Goal: Transaction & Acquisition: Purchase product/service

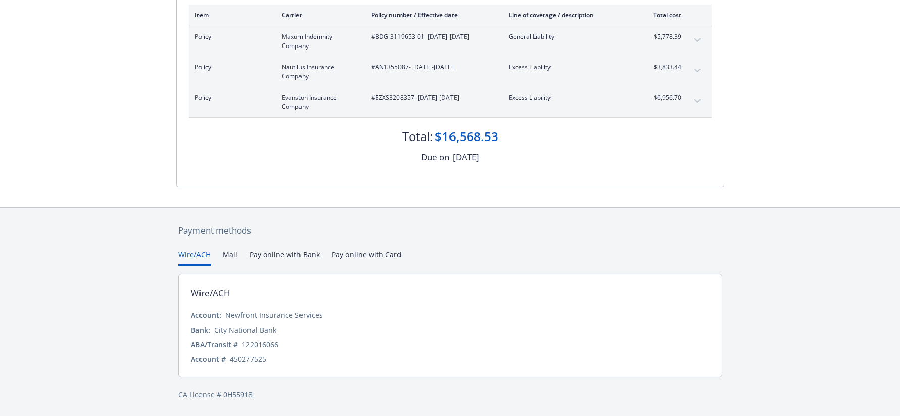
scroll to position [121, 0]
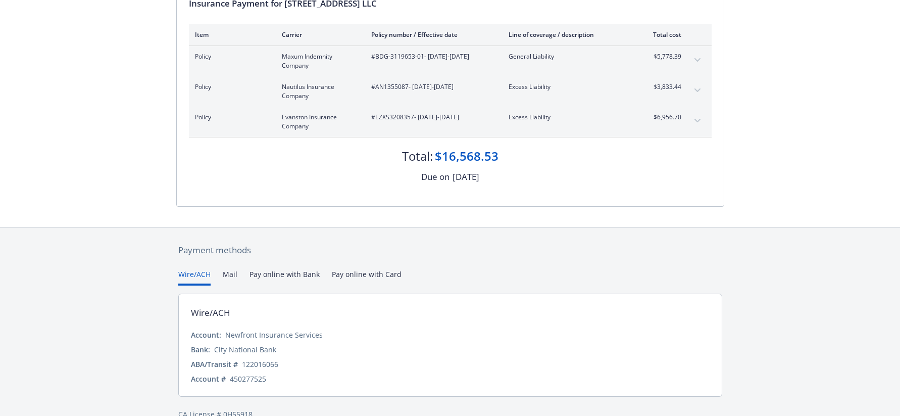
click at [361, 255] on div "Payment methods Wire/ACH Mail Pay online with Bank Pay online with Card Wire/AC…" at bounding box center [450, 331] width 548 height 209
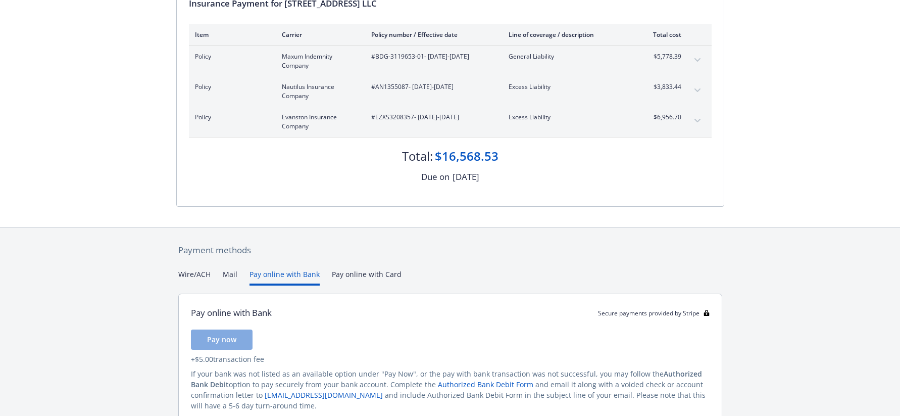
click at [281, 275] on button "Pay online with Bank" at bounding box center [284, 277] width 70 height 17
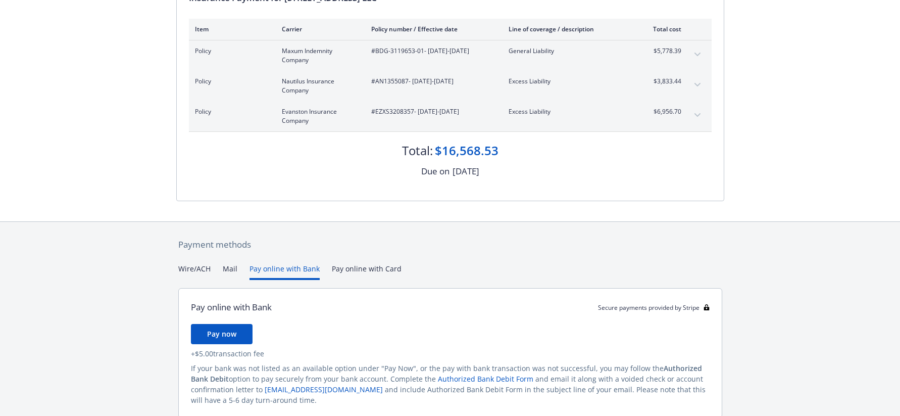
scroll to position [134, 0]
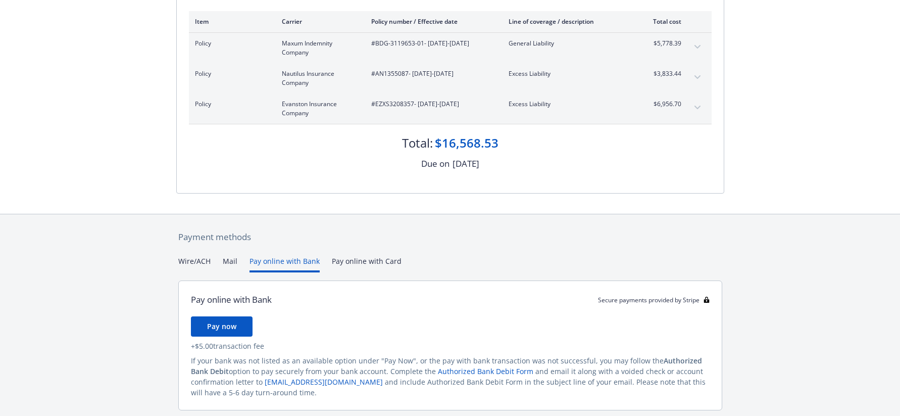
click at [191, 258] on button "Wire/ACH" at bounding box center [194, 263] width 32 height 17
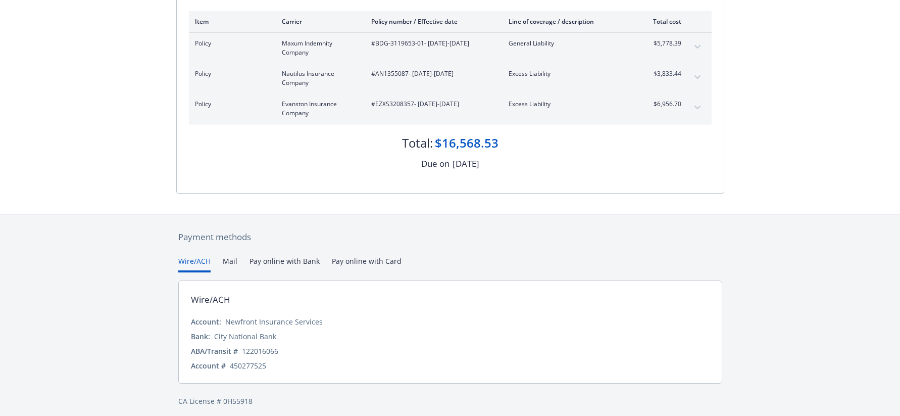
scroll to position [140, 0]
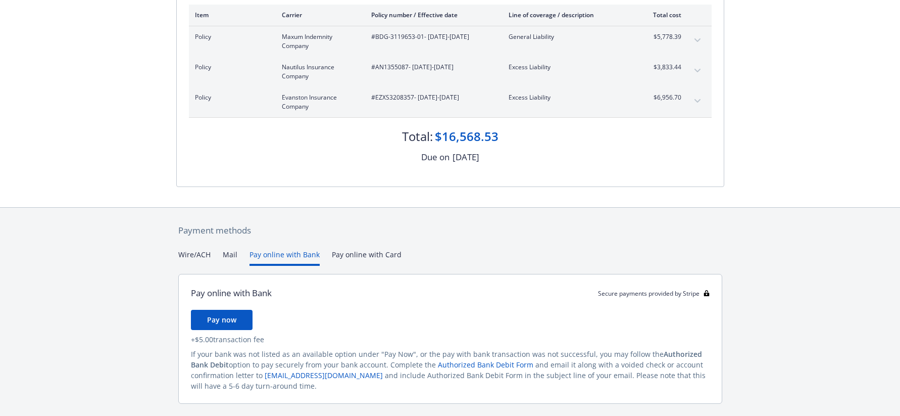
click at [283, 255] on button "Pay online with Bank" at bounding box center [284, 257] width 70 height 17
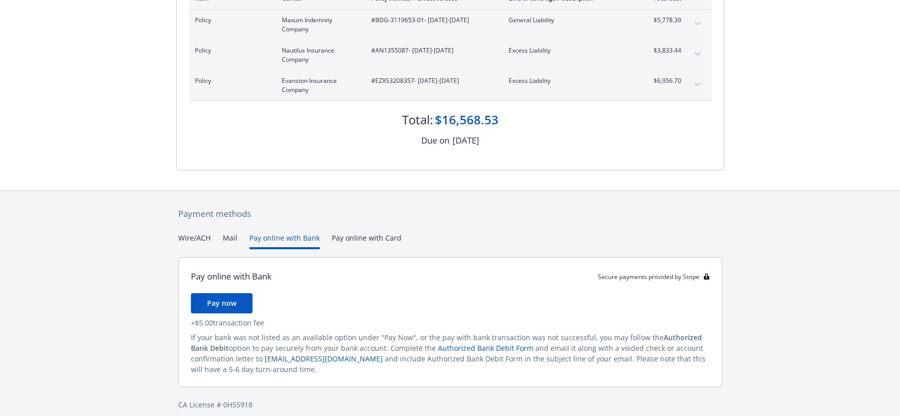
scroll to position [167, 0]
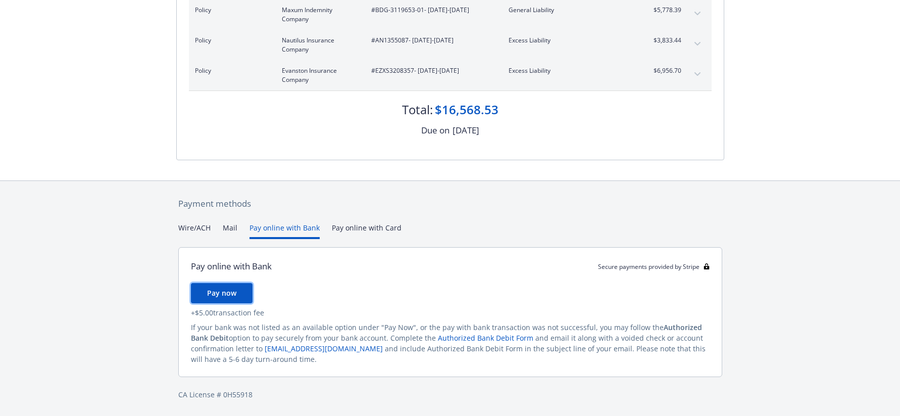
click at [222, 293] on span "Pay now" at bounding box center [221, 293] width 29 height 10
click at [211, 293] on span "Pay now" at bounding box center [221, 293] width 29 height 10
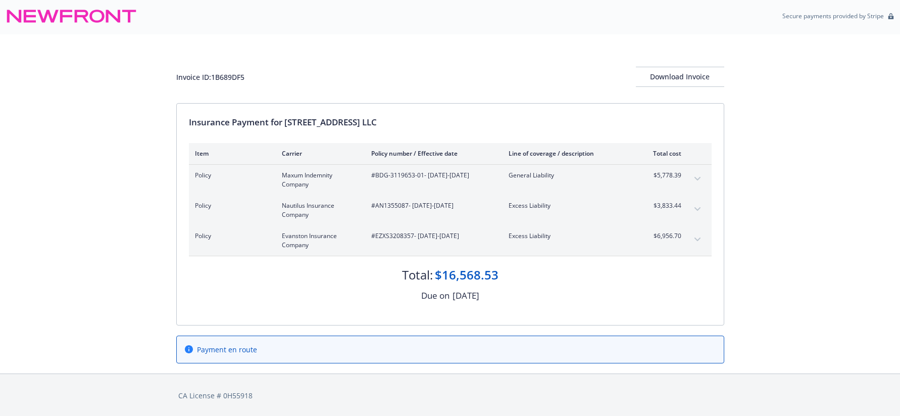
scroll to position [3, 0]
click at [674, 78] on div "Download Invoice" at bounding box center [680, 75] width 88 height 19
